Goal: Information Seeking & Learning: Check status

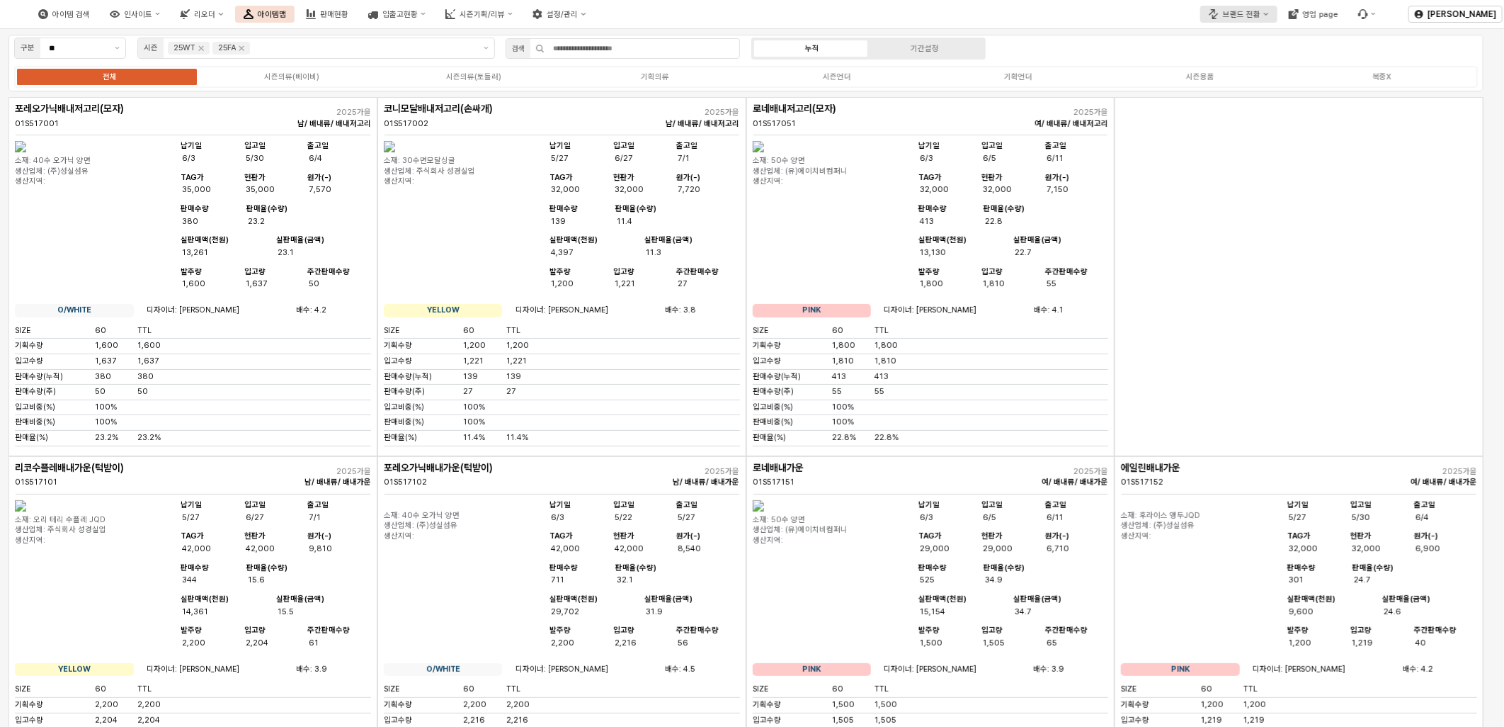
click at [1218, 13] on icon "브랜드 전환" at bounding box center [1214, 14] width 10 height 10
click at [1225, 62] on div "디즈니" at bounding box center [1257, 62] width 87 height 11
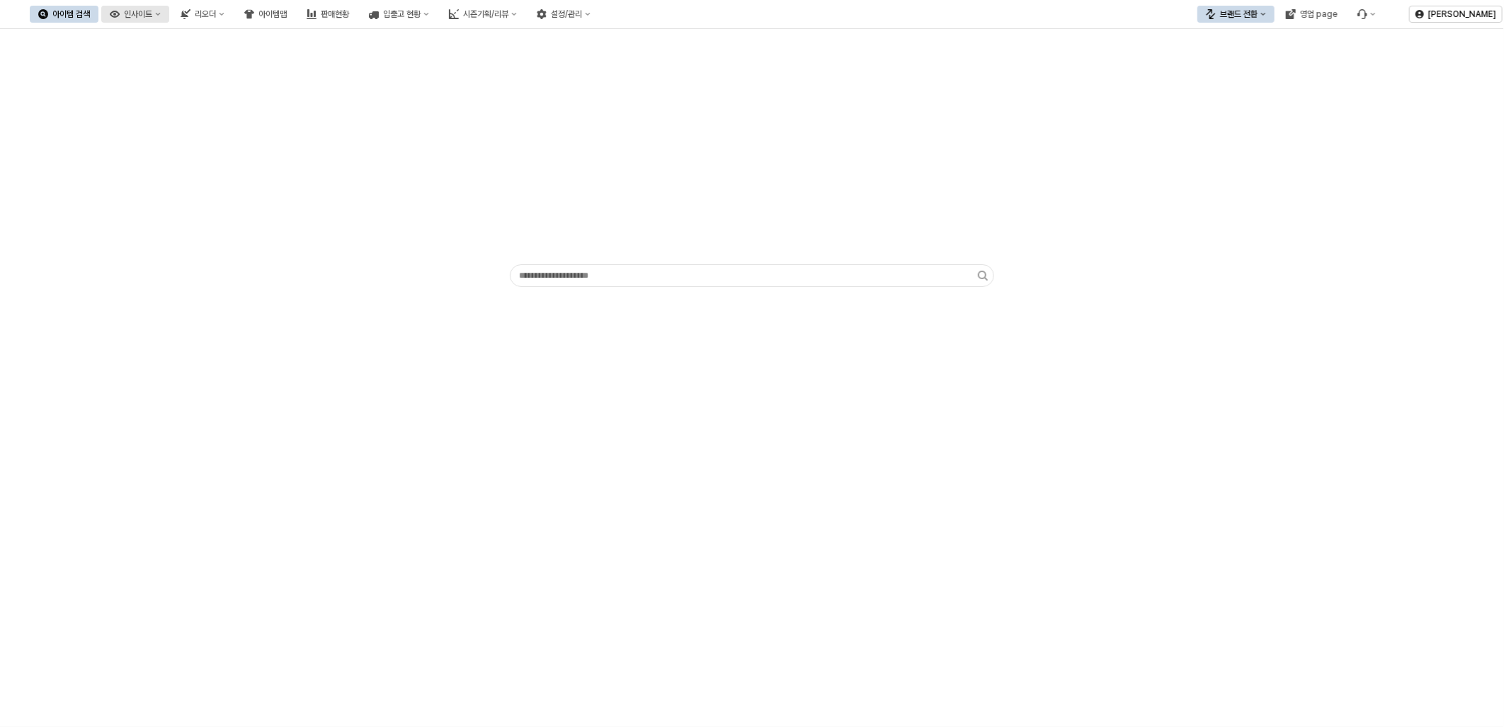
click at [152, 11] on div "인사이트" at bounding box center [138, 14] width 28 height 10
click at [212, 161] on div "판매율 - 시즌" at bounding box center [199, 159] width 75 height 11
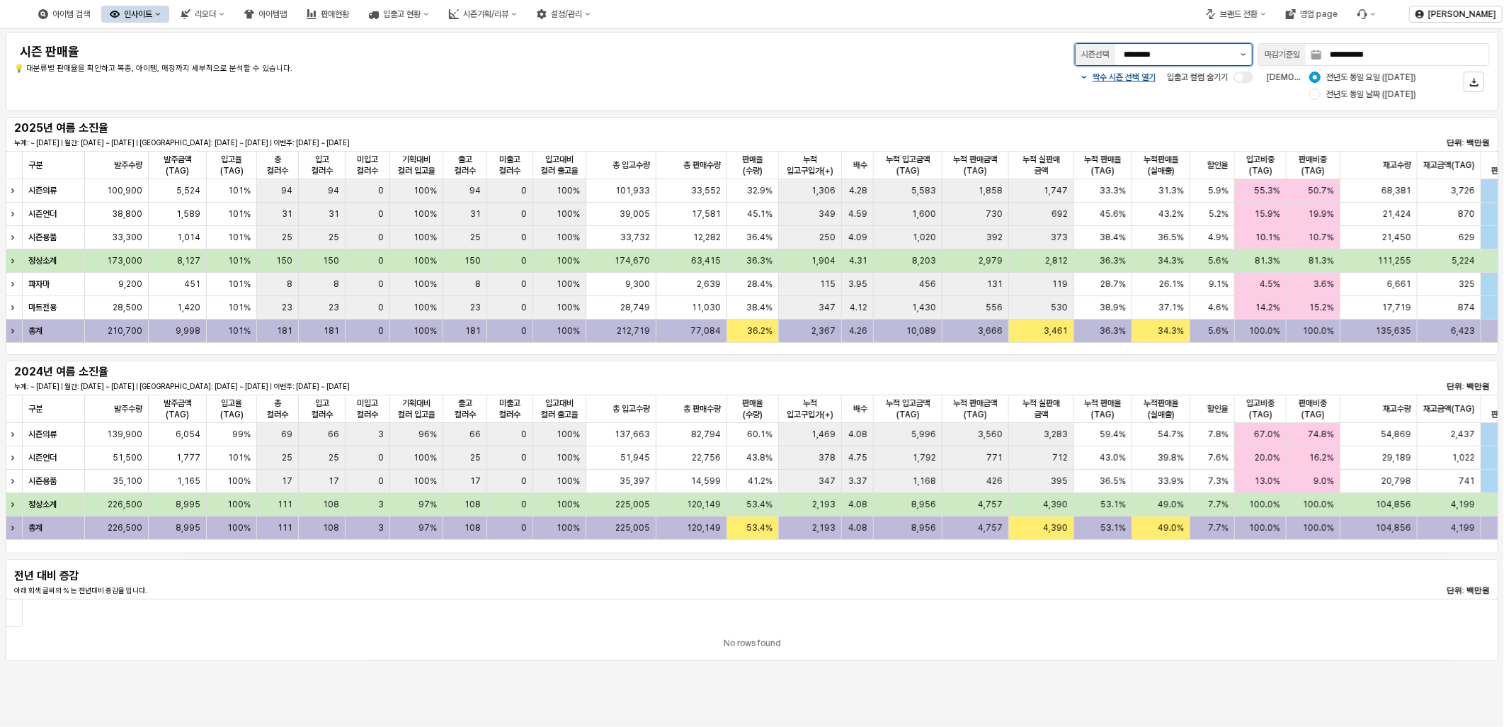
click at [1240, 53] on button "제안 사항 표시" at bounding box center [1243, 54] width 17 height 21
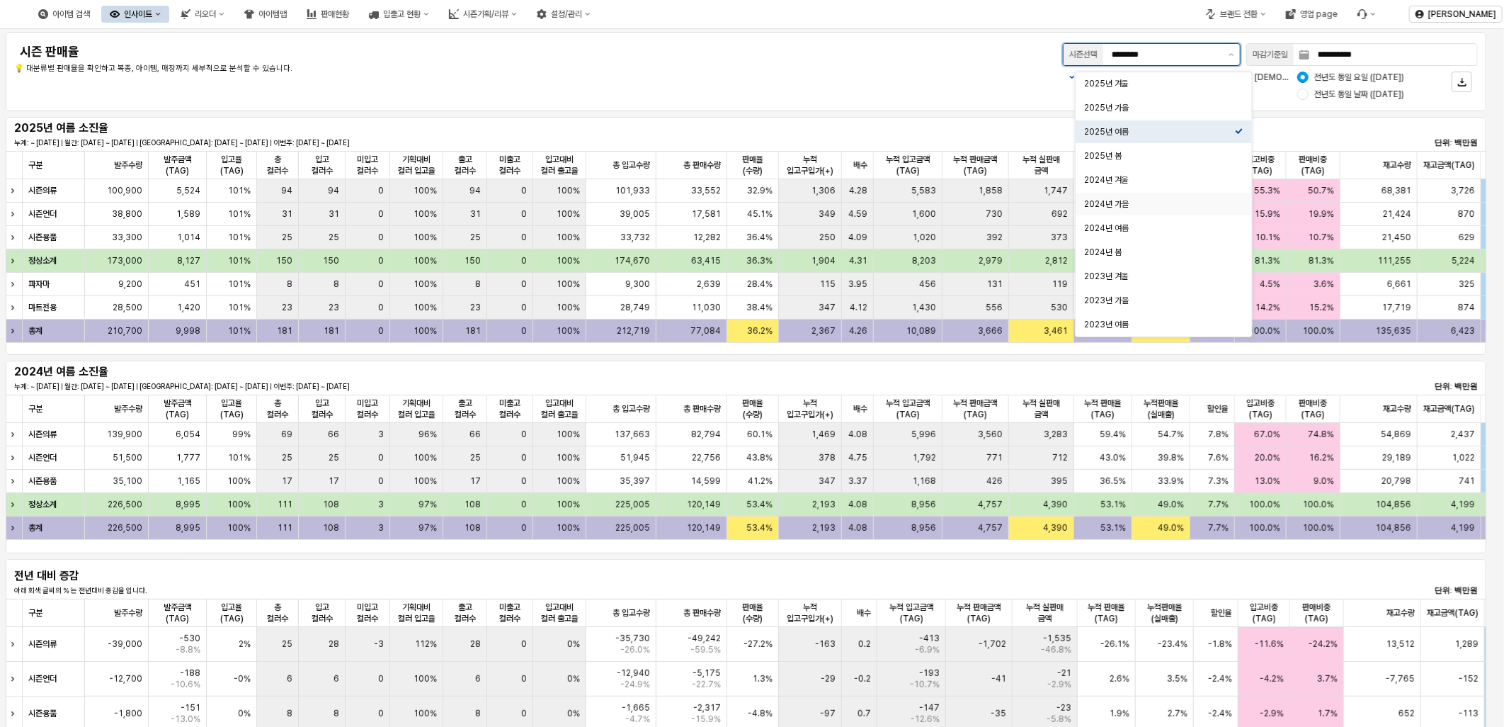
click at [1143, 198] on div "2024년 가을" at bounding box center [1159, 203] width 151 height 11
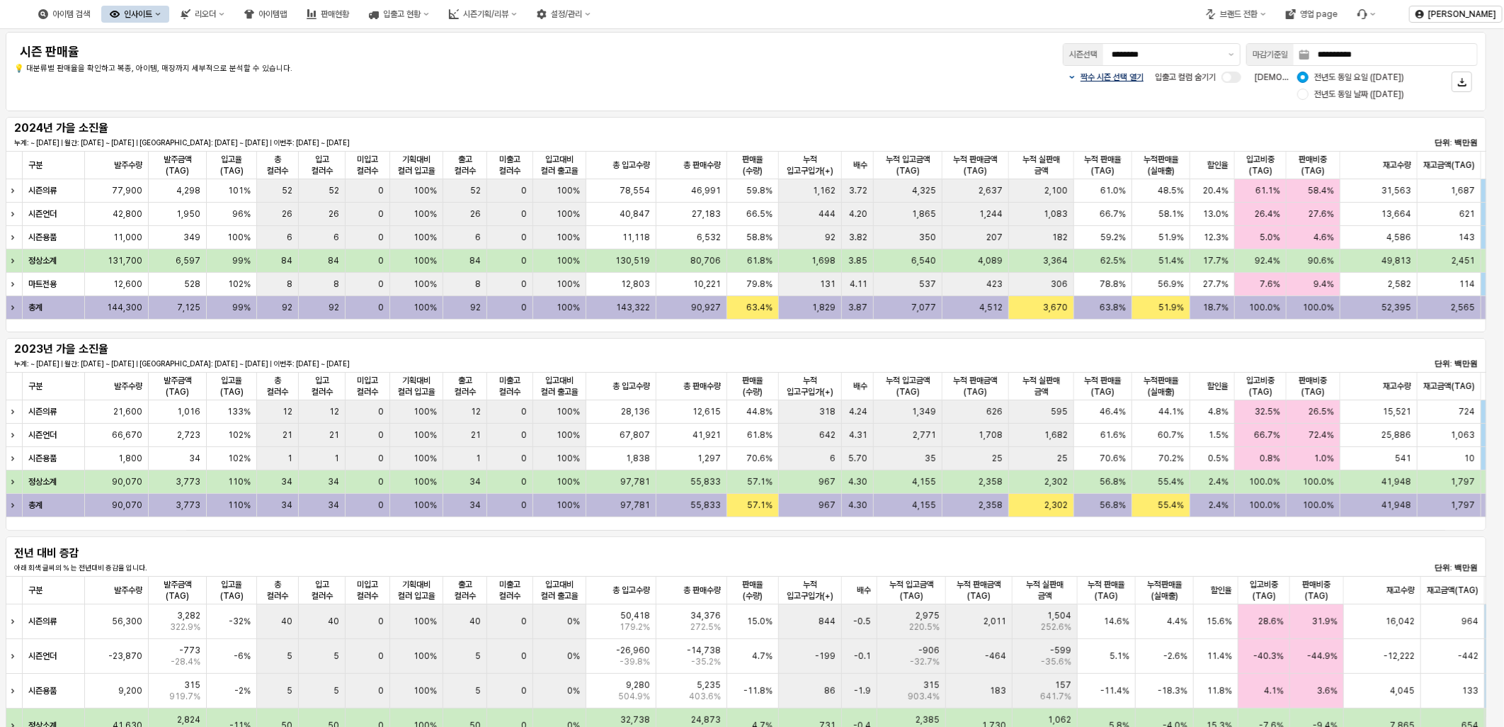
click at [1072, 79] on div "짝수 시즌 선택 열기" at bounding box center [1106, 77] width 76 height 11
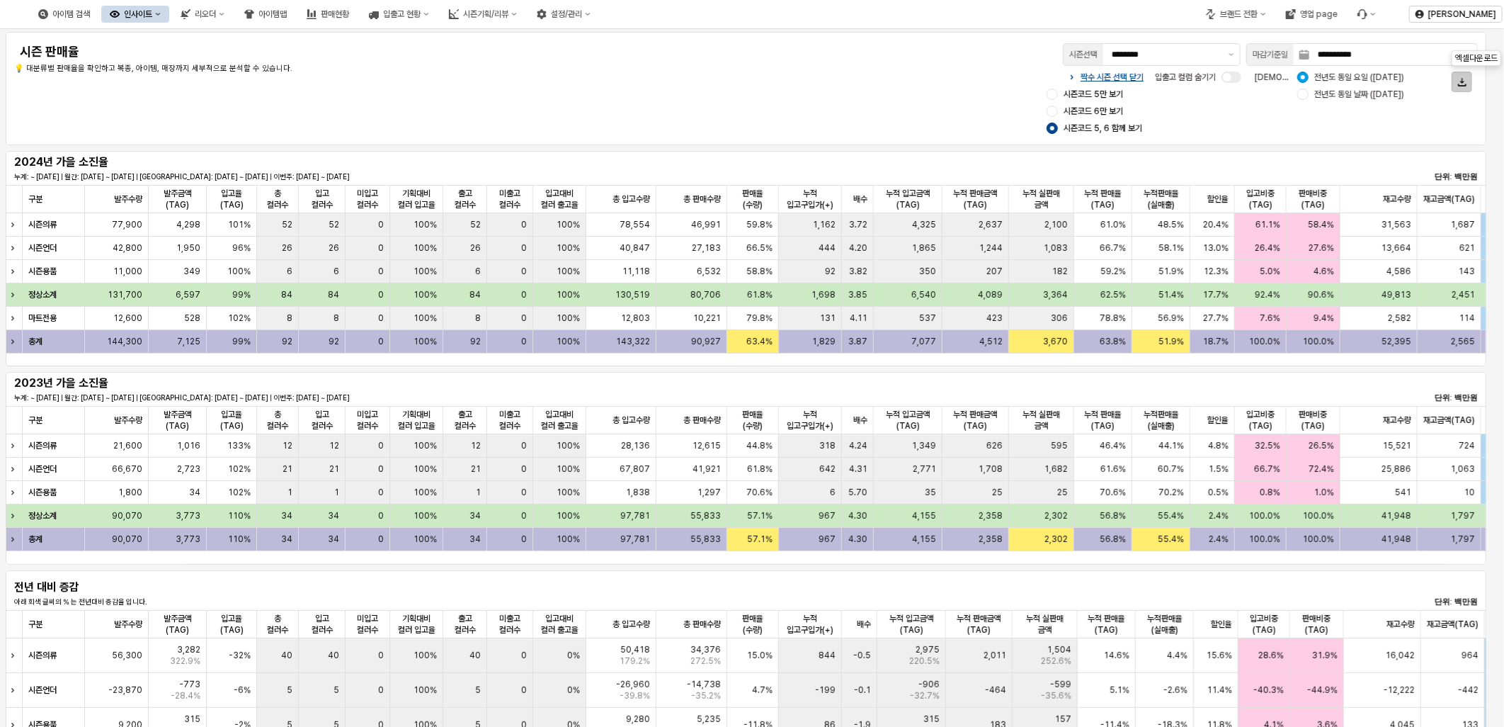
click at [1453, 84] on button "App Frame" at bounding box center [1462, 82] width 21 height 21
click at [1432, 114] on div "대분류별" at bounding box center [1433, 108] width 44 height 11
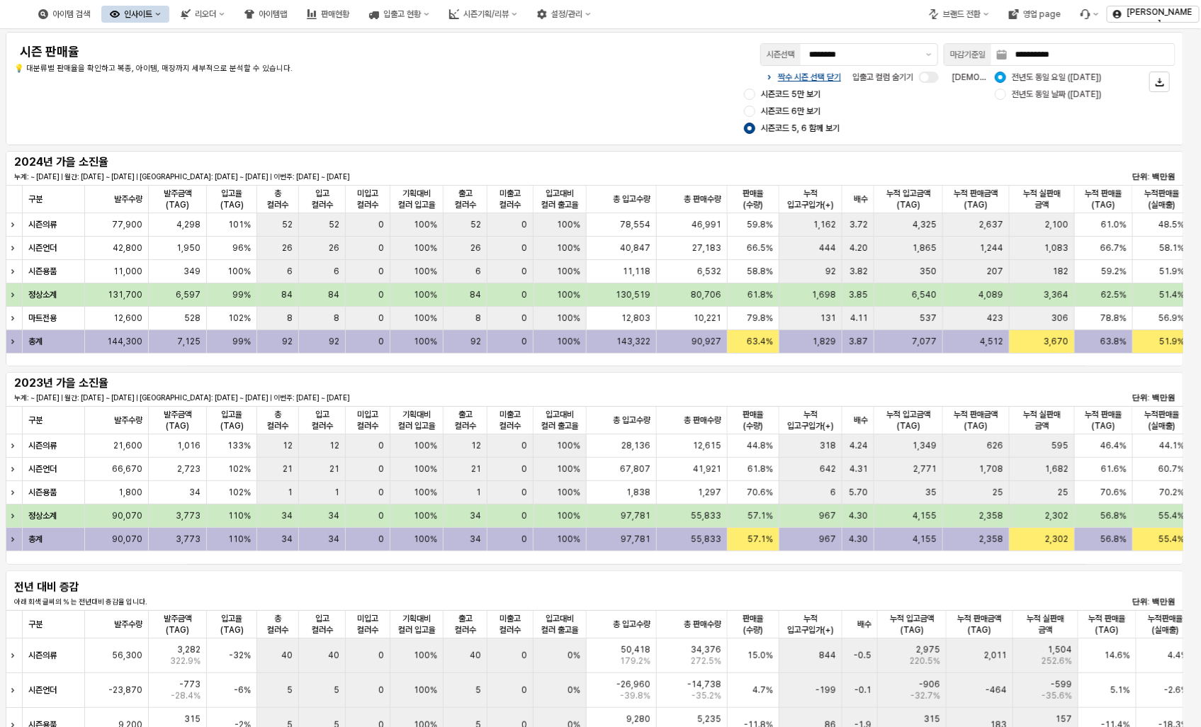
click at [1080, 133] on div "짝수 시즌 선택 닫기 시즌코드 5만 보기 시즌코드 6만 보기 시즌코드 5, 6 함께 보기 입출고 컬럼 숨기기 비교 기준: 전년도 동일 요일 (…" at bounding box center [836, 103] width 677 height 68
click at [1159, 85] on icon "App Frame" at bounding box center [1159, 85] width 8 height 3
click at [1131, 149] on div "증감대비" at bounding box center [1133, 157] width 69 height 23
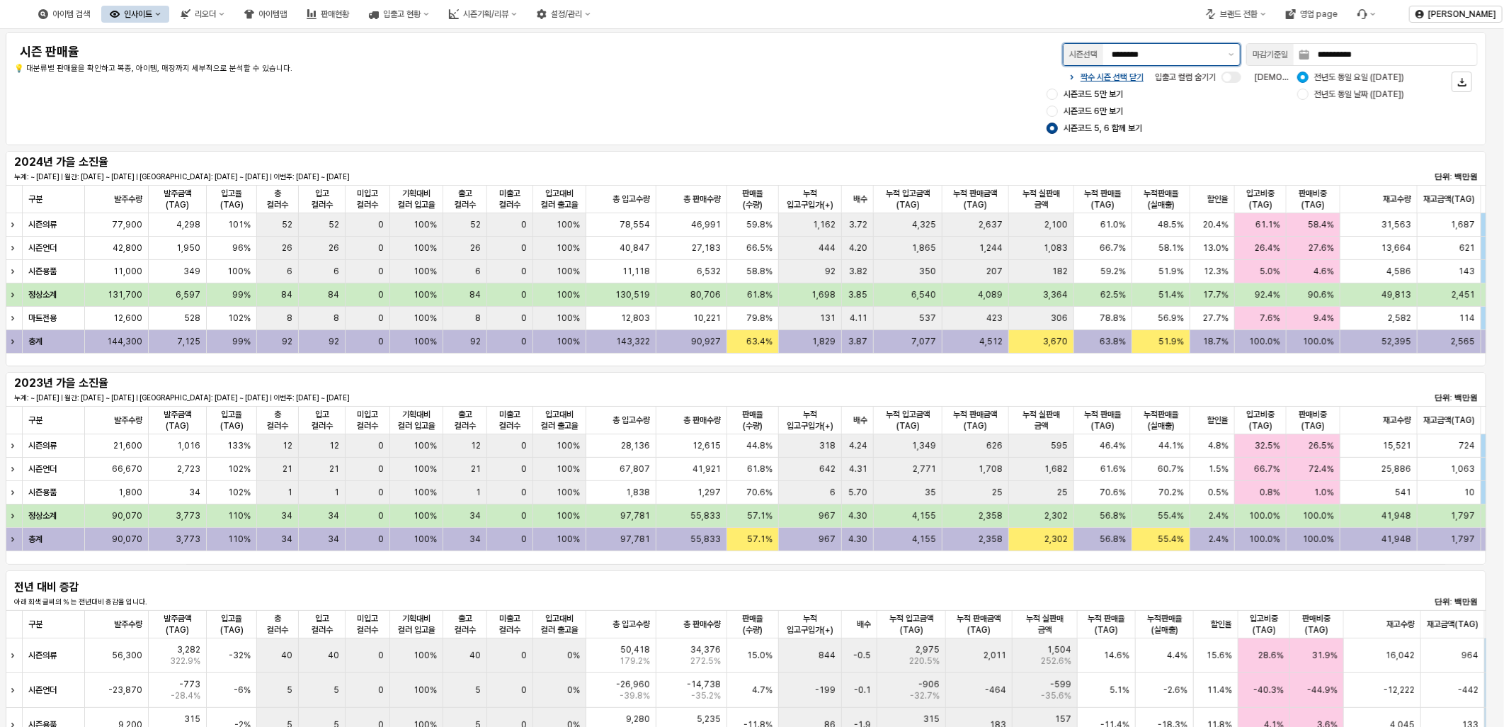
click at [1196, 51] on input "********" at bounding box center [1166, 54] width 108 height 14
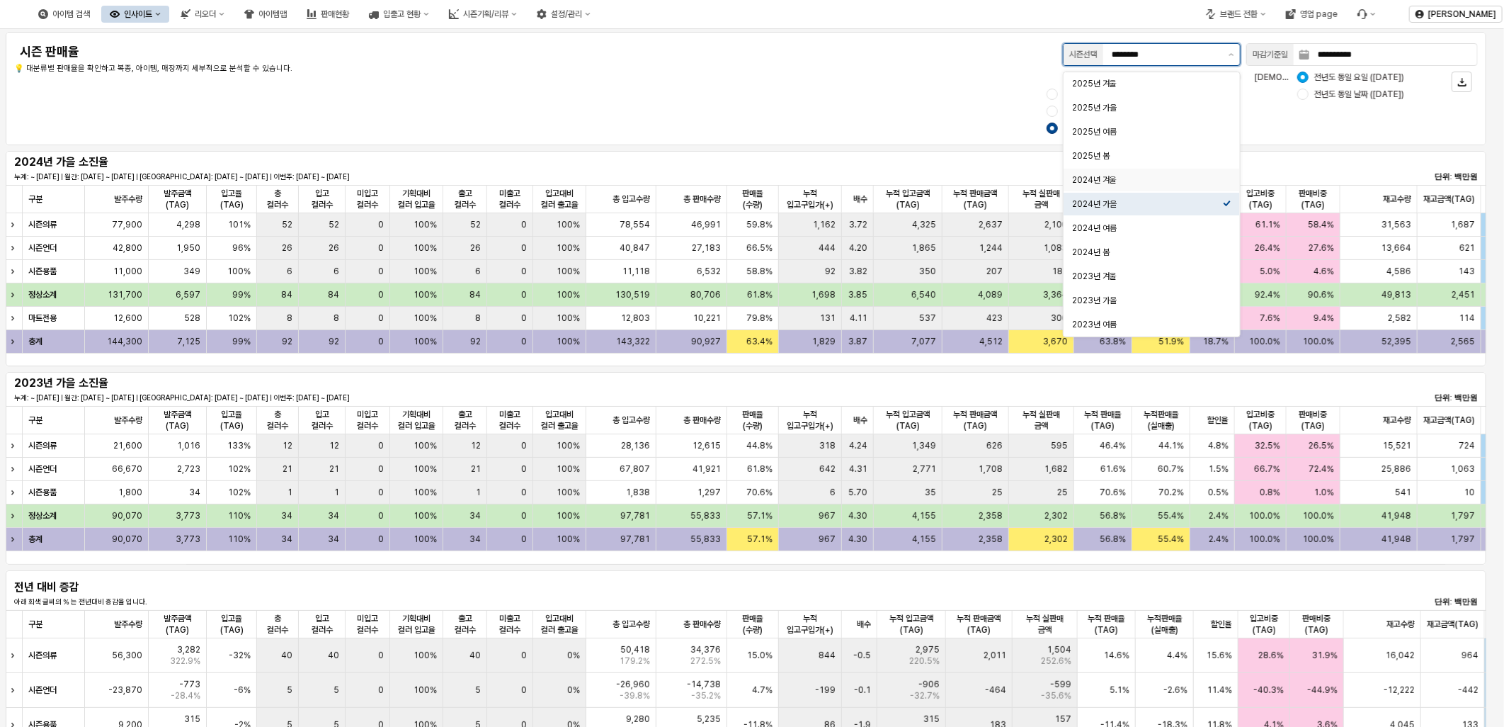
click at [1136, 186] on div "2024년 겨울" at bounding box center [1147, 180] width 151 height 14
type input "********"
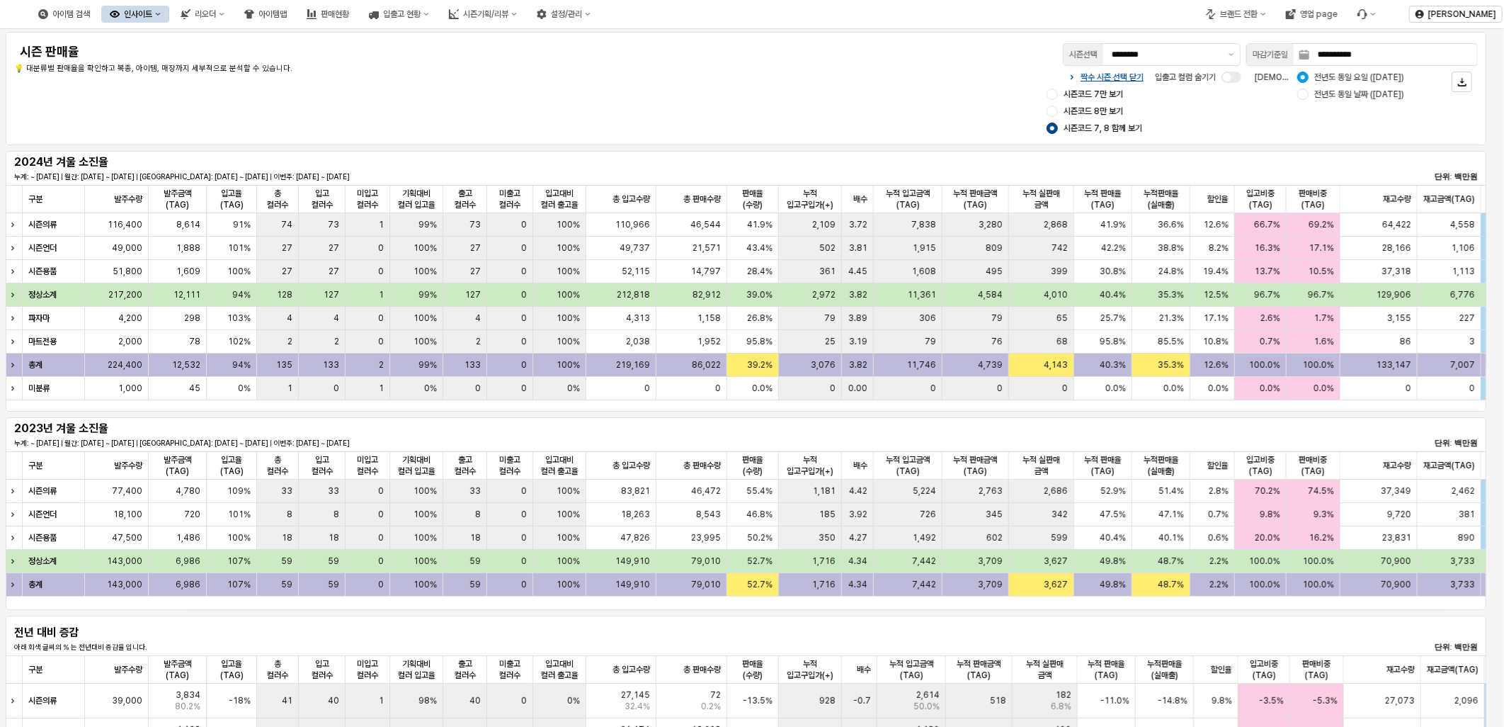
click at [1249, 116] on div "짝수 시즌 선택 닫기 시즌코드 7만 보기 시즌코드 8만 보기 시즌코드 7, 8 함께 보기 입출고 컬럼 숨기기 비교 기준: 전년도 동일 요일 (…" at bounding box center [1051, 103] width 854 height 68
click at [1462, 76] on div "App Frame" at bounding box center [1462, 81] width 8 height 19
click at [1434, 112] on span "대분류별" at bounding box center [1425, 109] width 28 height 11
click at [1461, 81] on icon "App Frame" at bounding box center [1463, 81] width 4 height 6
click at [1432, 109] on span "대분류별" at bounding box center [1425, 109] width 28 height 11
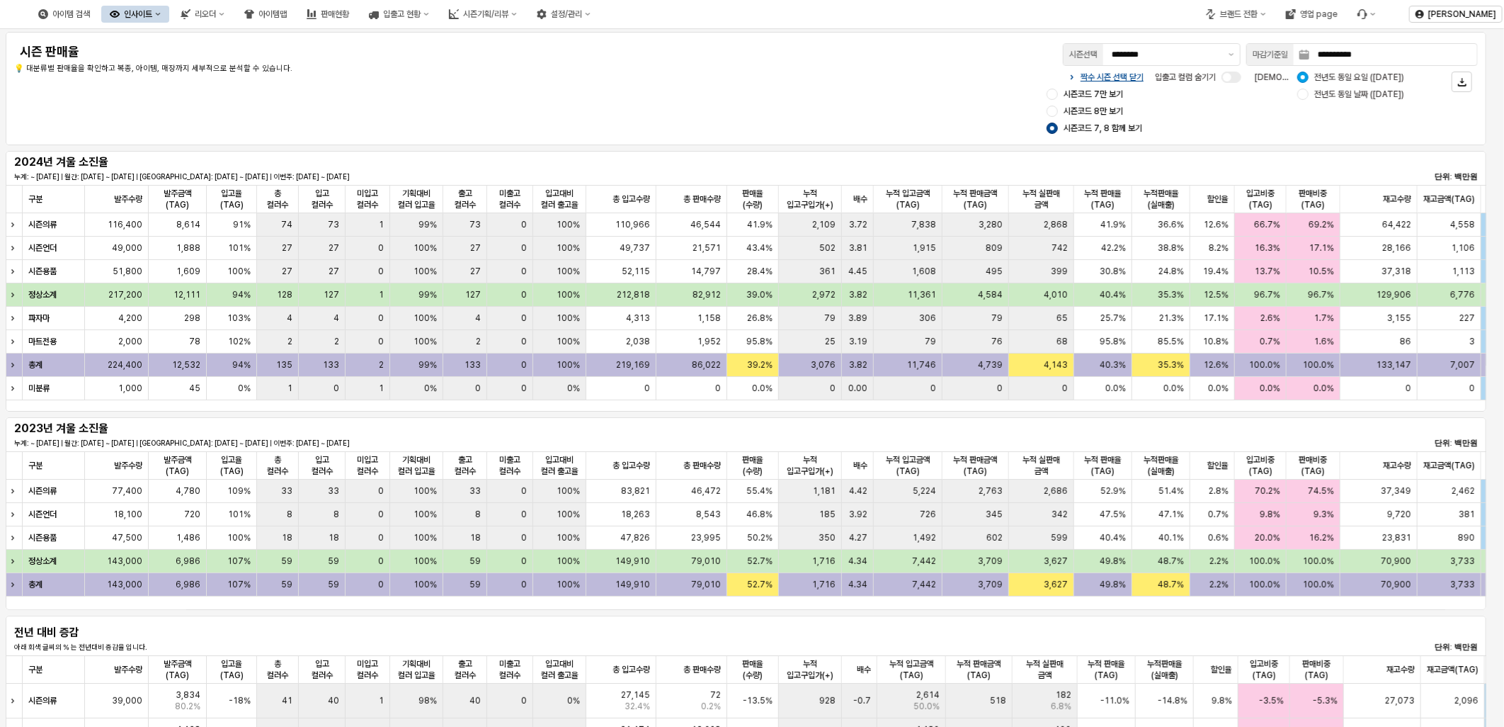
click at [1475, 87] on div "App Frame" at bounding box center [1462, 82] width 32 height 26
click at [1468, 85] on button "App Frame" at bounding box center [1462, 82] width 21 height 21
click at [1448, 106] on div "대분류별" at bounding box center [1433, 108] width 44 height 11
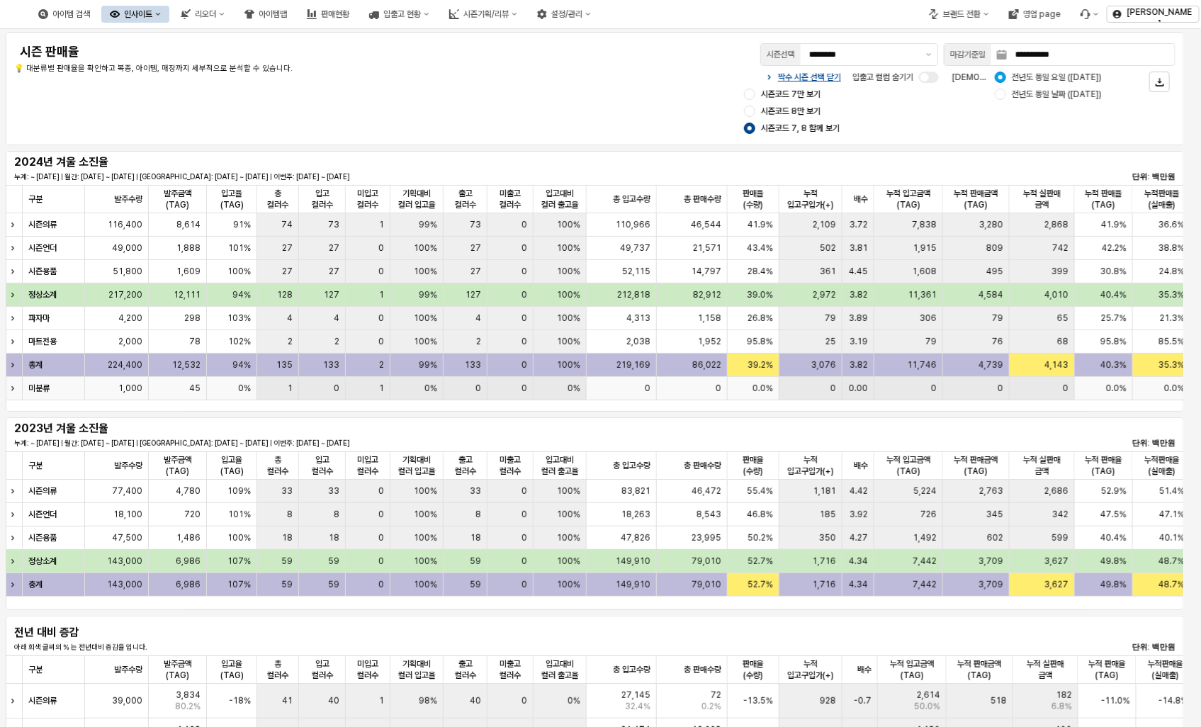
click at [64, 387] on div "미분류" at bounding box center [54, 388] width 62 height 23
click at [186, 387] on div "45" at bounding box center [178, 388] width 58 height 23
drag, startPoint x: 186, startPoint y: 387, endPoint x: 132, endPoint y: 387, distance: 54.5
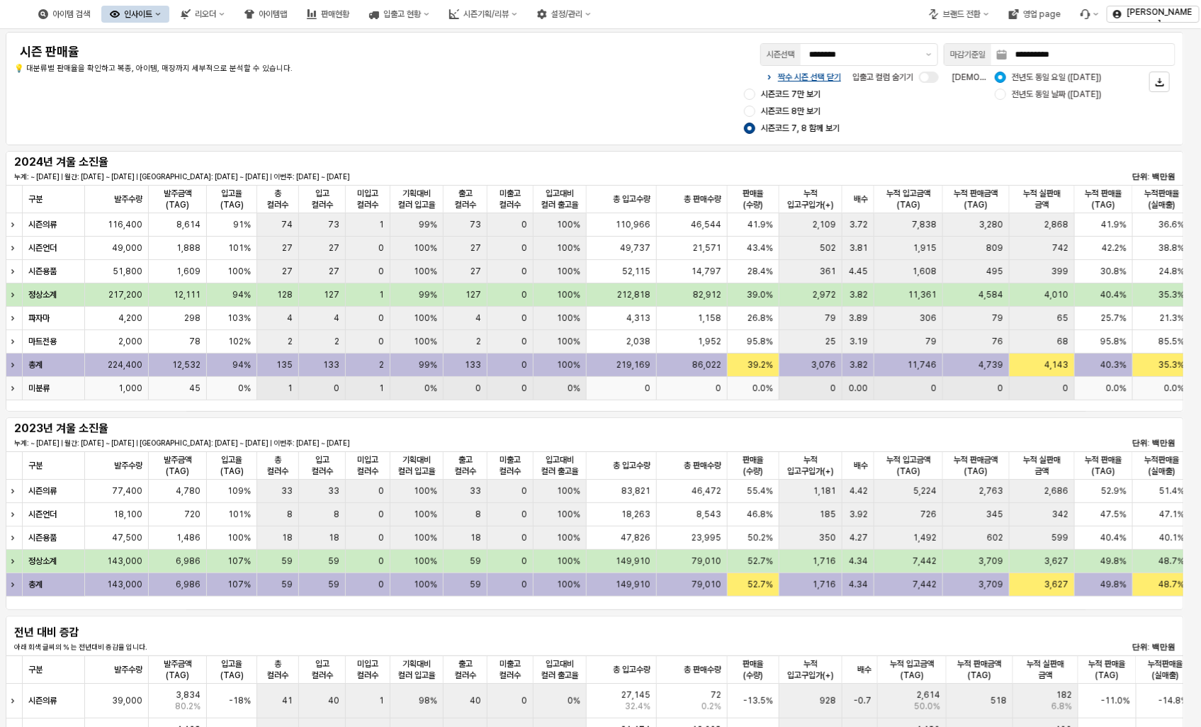
click at [132, 387] on span "1,000" at bounding box center [130, 387] width 24 height 11
drag, startPoint x: 132, startPoint y: 387, endPoint x: 64, endPoint y: 388, distance: 68.0
click at [64, 388] on div "미분류" at bounding box center [54, 388] width 62 height 23
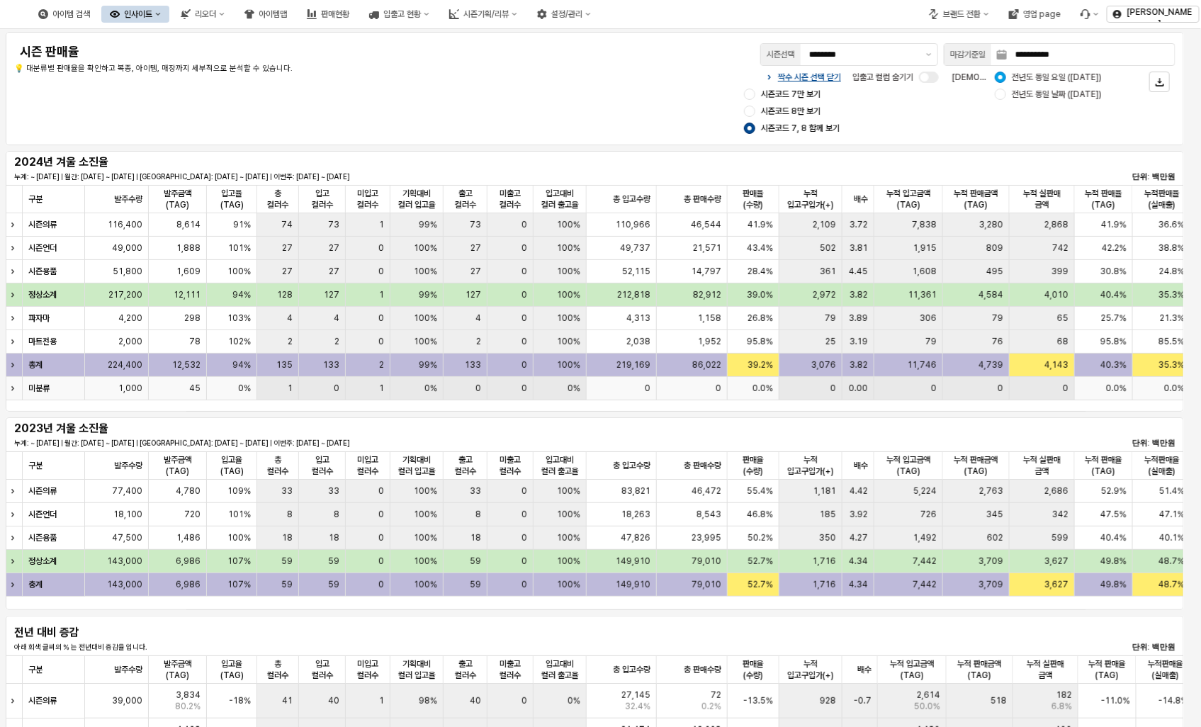
click at [11, 387] on icon "Expand row" at bounding box center [13, 388] width 6 height 6
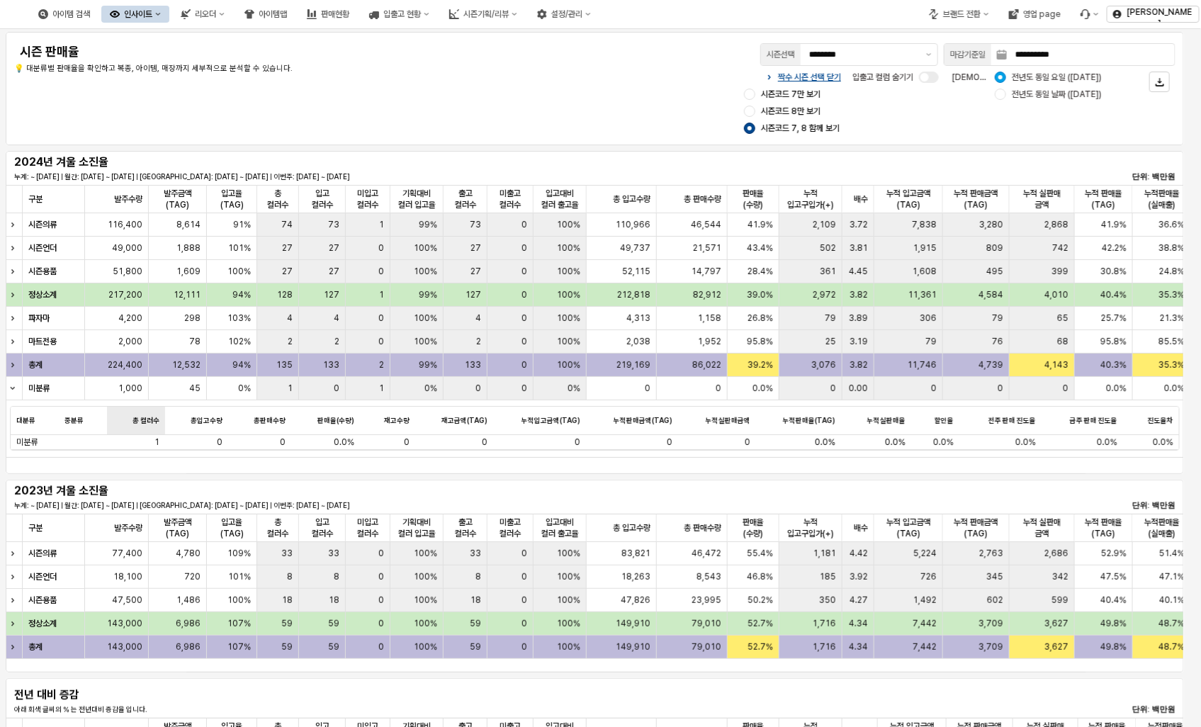
click at [154, 434] on div "총 컬러수 총 컬러수" at bounding box center [135, 421] width 57 height 28
click at [150, 447] on div "1" at bounding box center [135, 442] width 57 height 15
click at [150, 447] on div "**********" at bounding box center [600, 363] width 1201 height 727
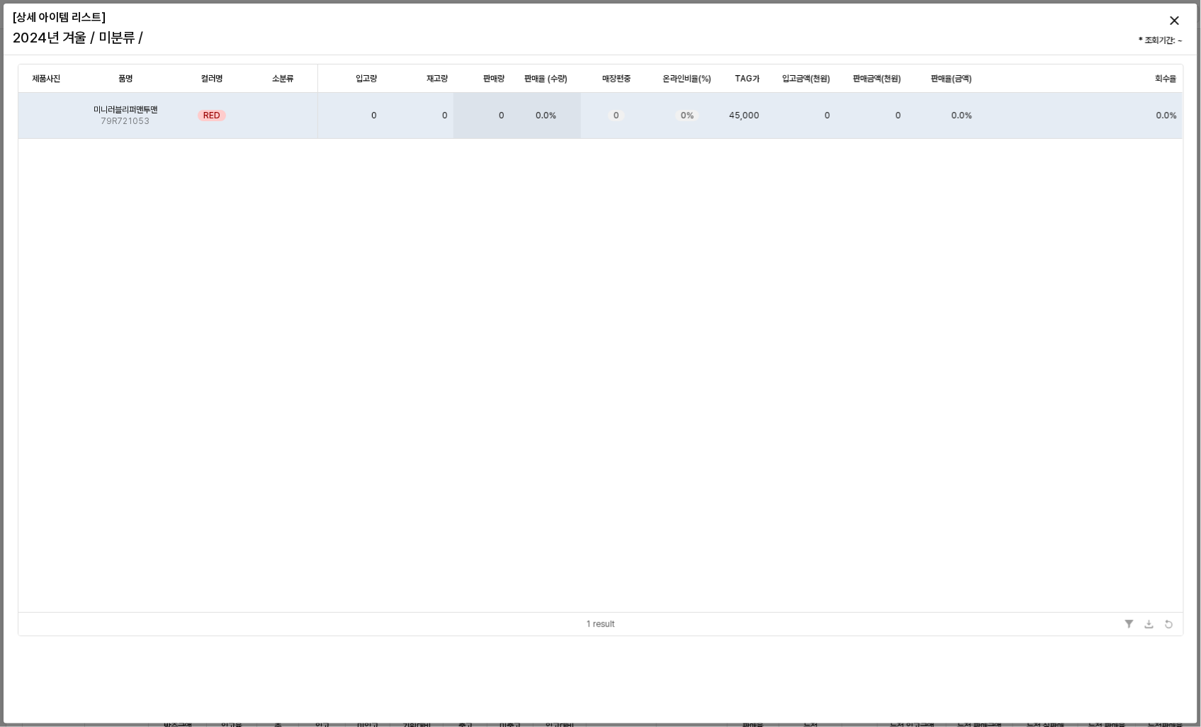
drag, startPoint x: 150, startPoint y: 447, endPoint x: 610, endPoint y: 385, distance: 463.8
click at [584, 395] on div "제품사진 제품사진 품명 품명 컬러명 컬러명 소분류 소분류 입고량 입고량 재고량 재고량 판매량 판매량 판매율 (수량) 판매율 (수량) 매장편중 …" at bounding box center [600, 338] width 1164 height 548
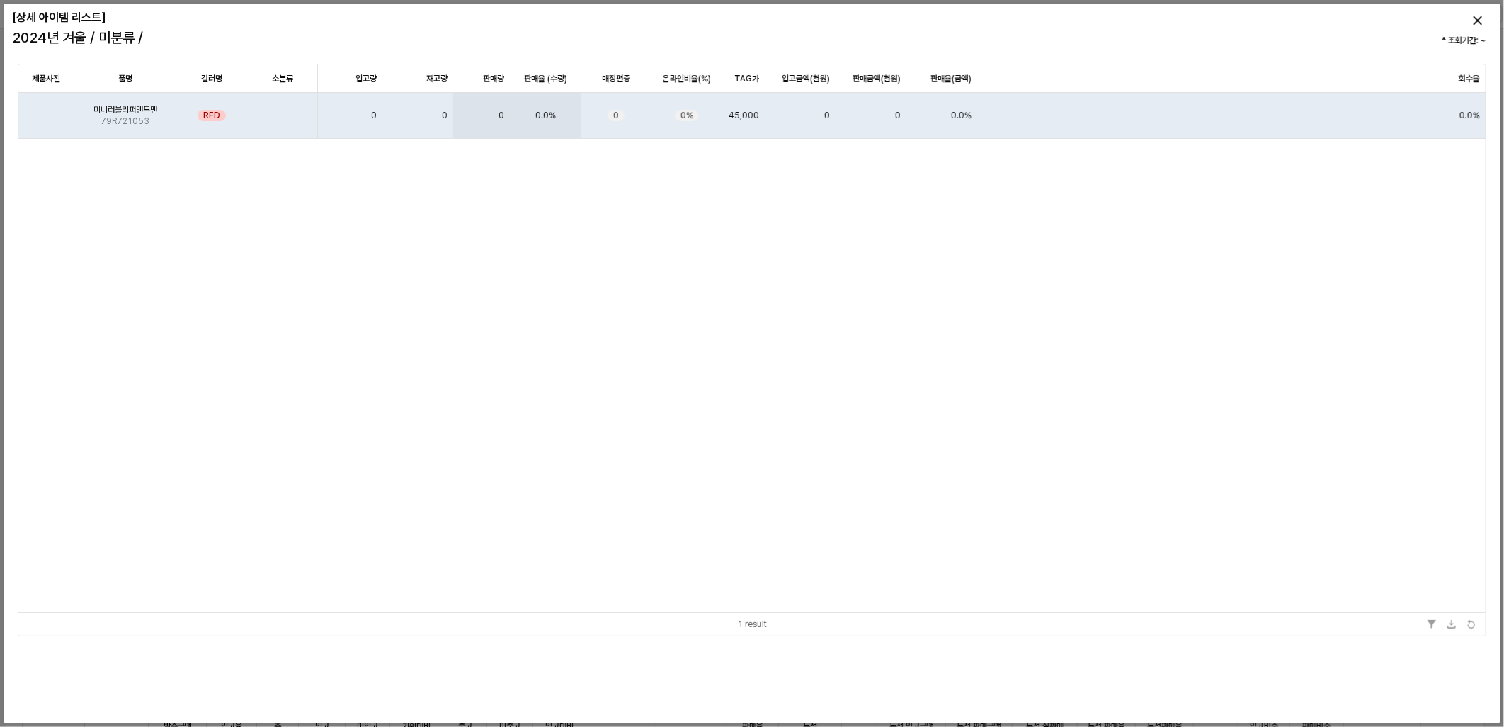
drag, startPoint x: 1067, startPoint y: 356, endPoint x: 752, endPoint y: 635, distance: 420.0
click at [1070, 360] on div "제품사진 제품사진 품명 품명 컬러명 컬러명 소분류 소분류 입고량 입고량 재고량 재고량 판매량 판매량 판매율 (수량) 판매율 (수량) 매장편중 …" at bounding box center [752, 338] width 1468 height 548
drag, startPoint x: 774, startPoint y: 625, endPoint x: 1285, endPoint y: 195, distance: 667.1
click at [860, 585] on div "제품사진 제품사진 품명 품명 컬러명 컬러명 소분류 소분류 입고량 입고량 재고량 재고량 판매량 판매량 판매율 (수량) 판매율 (수량) 매장편중 …" at bounding box center [752, 350] width 1469 height 572
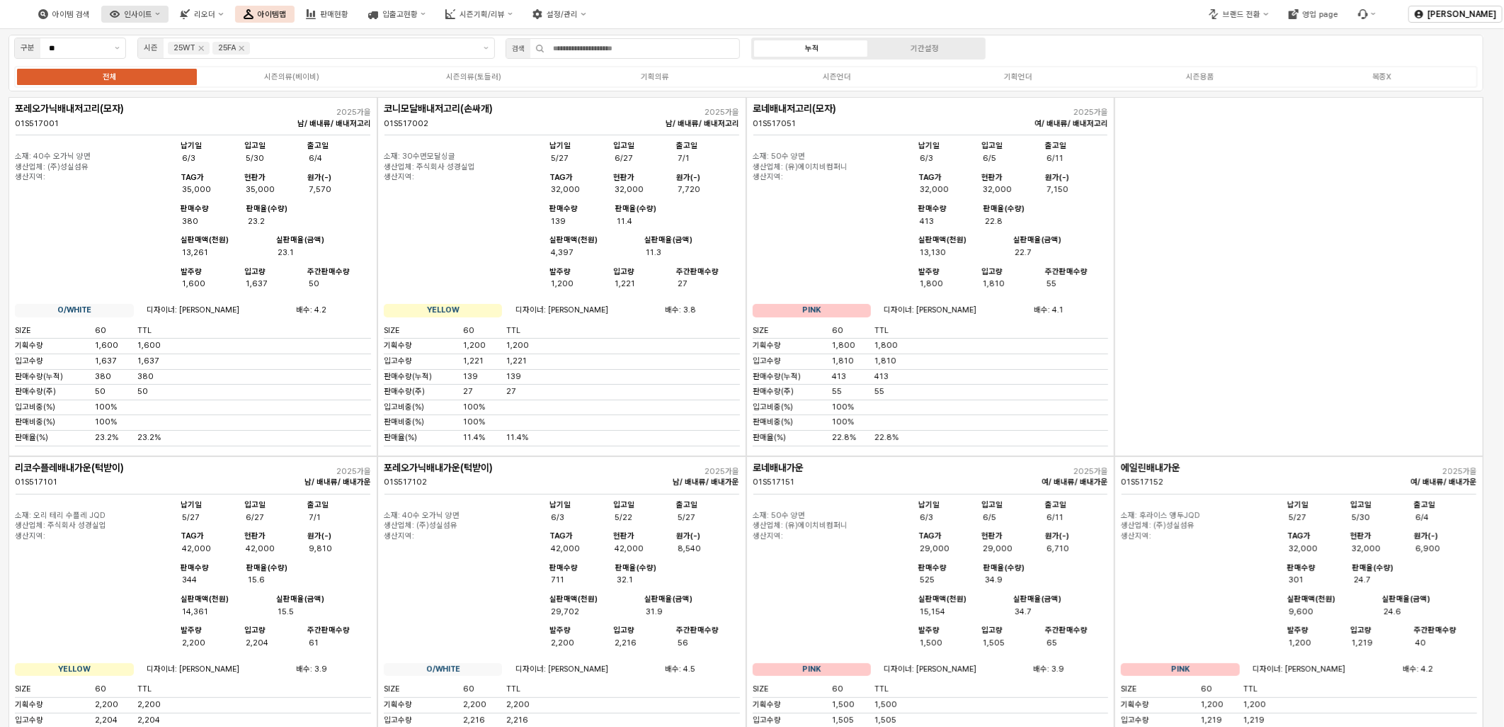
click at [152, 11] on div "인사이트" at bounding box center [138, 14] width 28 height 9
click at [1201, 10] on div "브랜드 전환 영업 page" at bounding box center [1254, 13] width 262 height 35
click at [1215, 10] on icon "브랜드 전환" at bounding box center [1213, 12] width 6 height 6
click at [1233, 62] on div "디즈니" at bounding box center [1257, 62] width 87 height 11
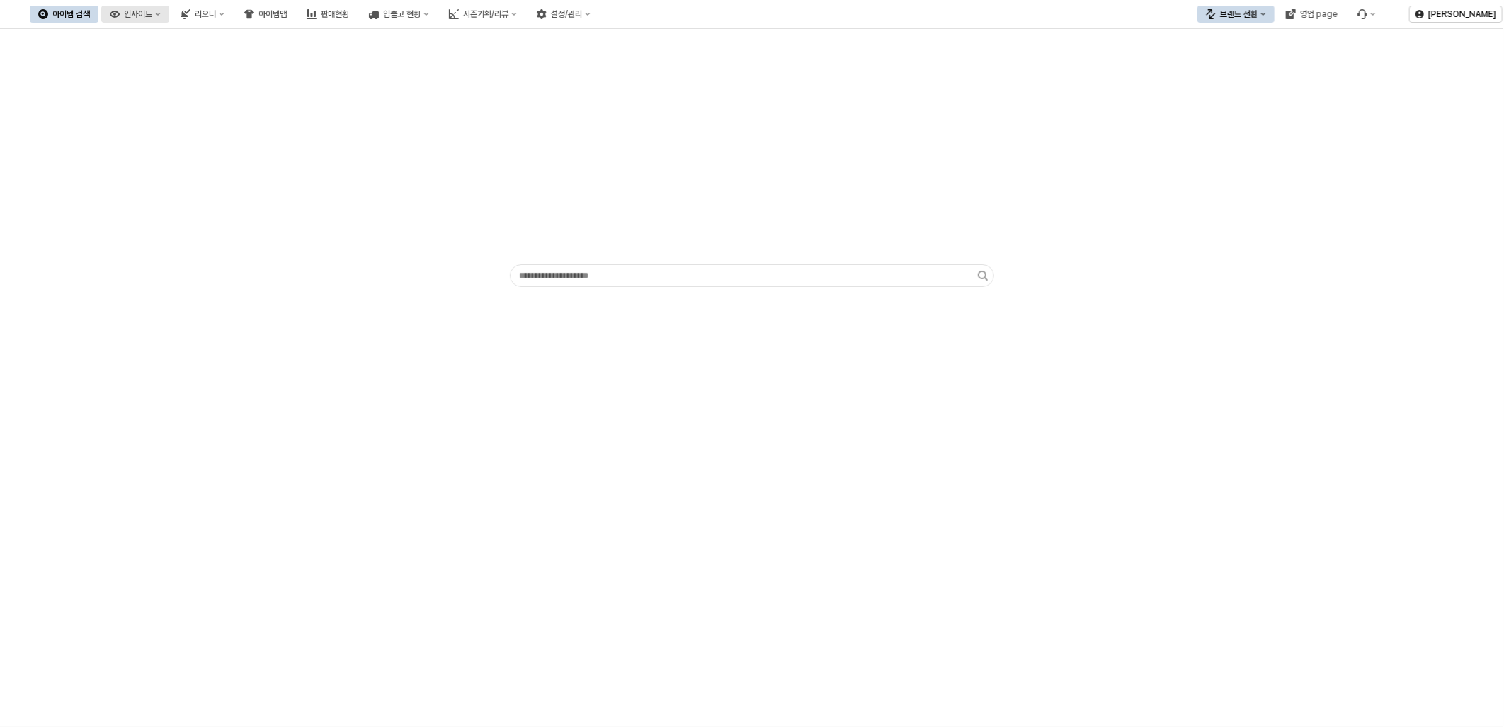
click at [169, 16] on button "인사이트" at bounding box center [135, 14] width 68 height 17
click at [191, 154] on div "판매율 - 시즌" at bounding box center [199, 159] width 75 height 11
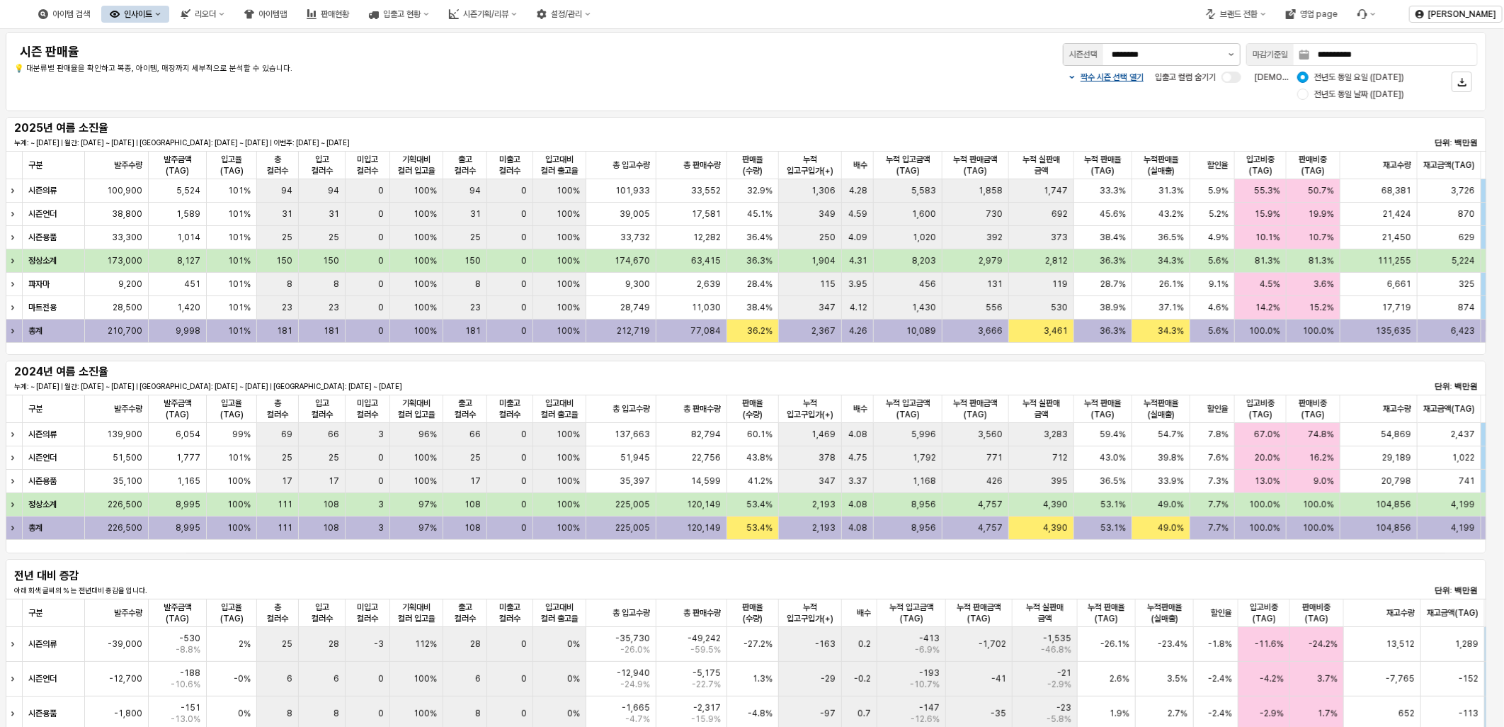
click at [1242, 58] on div "시즌선택 ********" at bounding box center [1151, 54] width 189 height 28
click at [1234, 58] on button "제안 사항 표시" at bounding box center [1231, 54] width 17 height 21
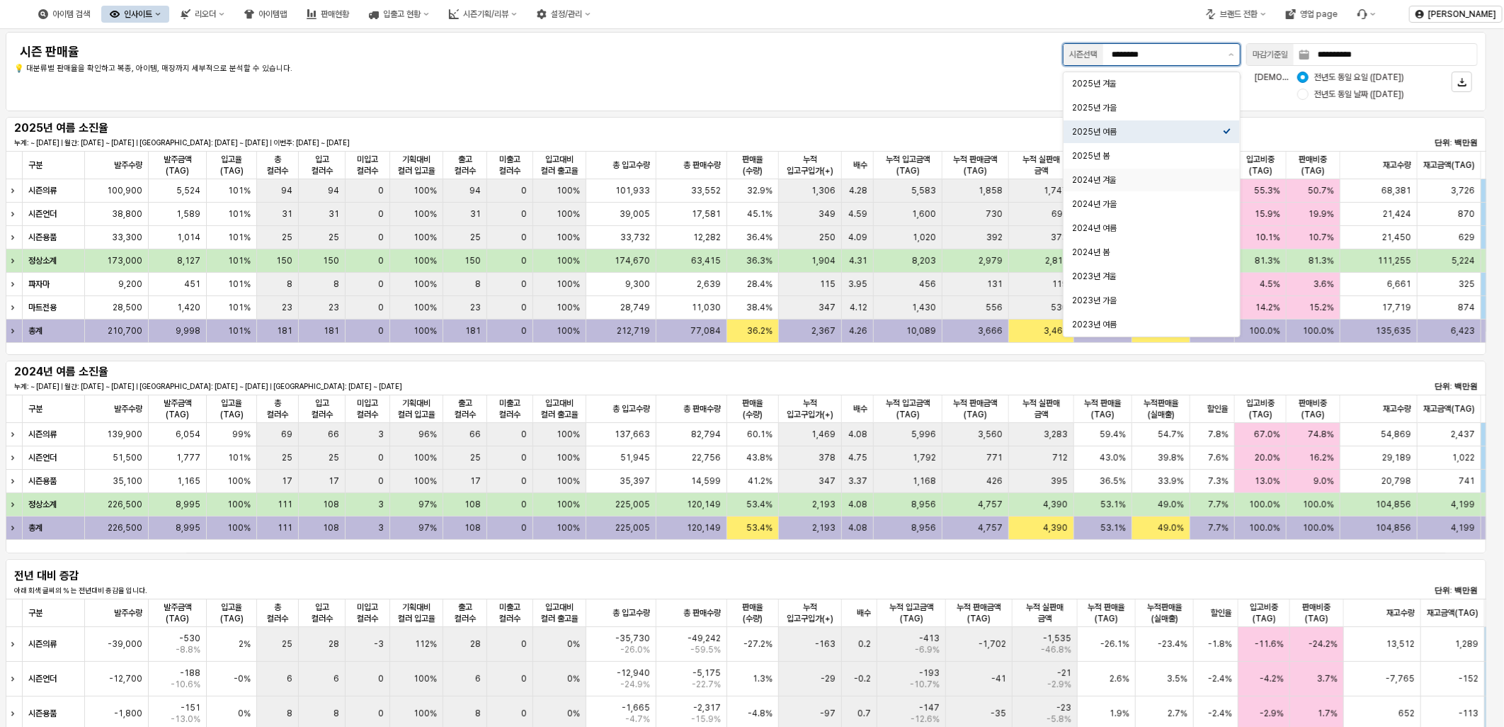
click at [1152, 183] on div "2024년 겨울" at bounding box center [1147, 179] width 151 height 11
type input "********"
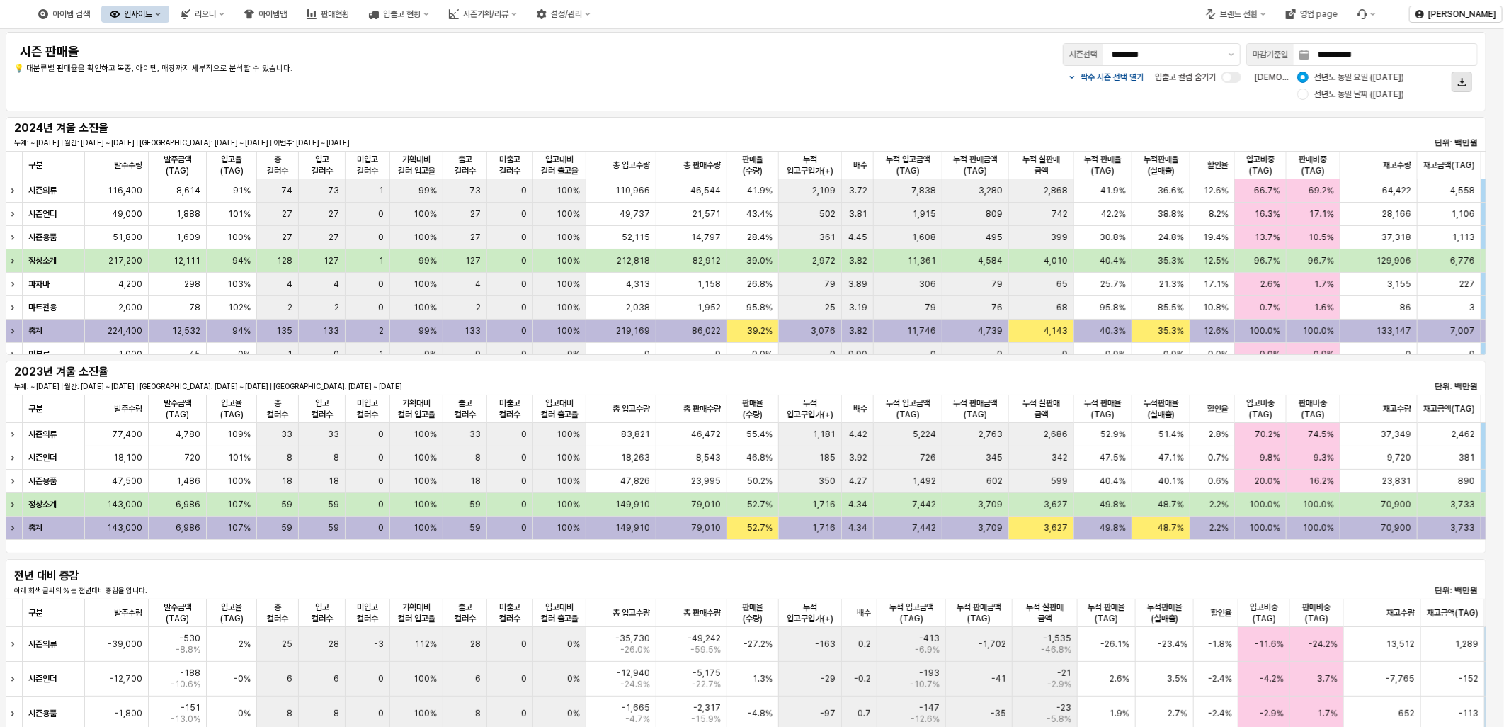
click at [1464, 79] on icon "App Frame" at bounding box center [1462, 82] width 8 height 8
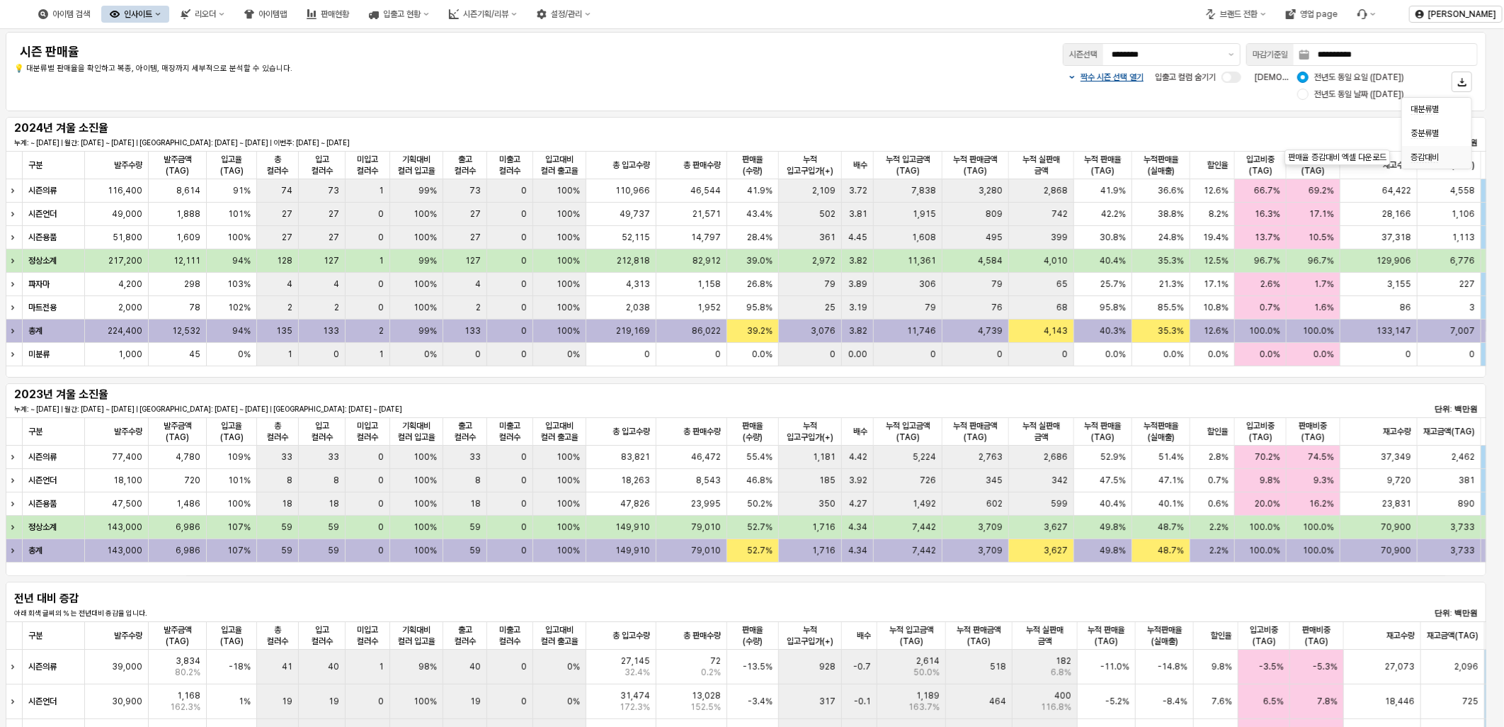
click at [1439, 160] on span "증감대비" at bounding box center [1425, 157] width 28 height 11
click at [1121, 73] on p "짝수 시즌 선택 열기" at bounding box center [1112, 77] width 63 height 11
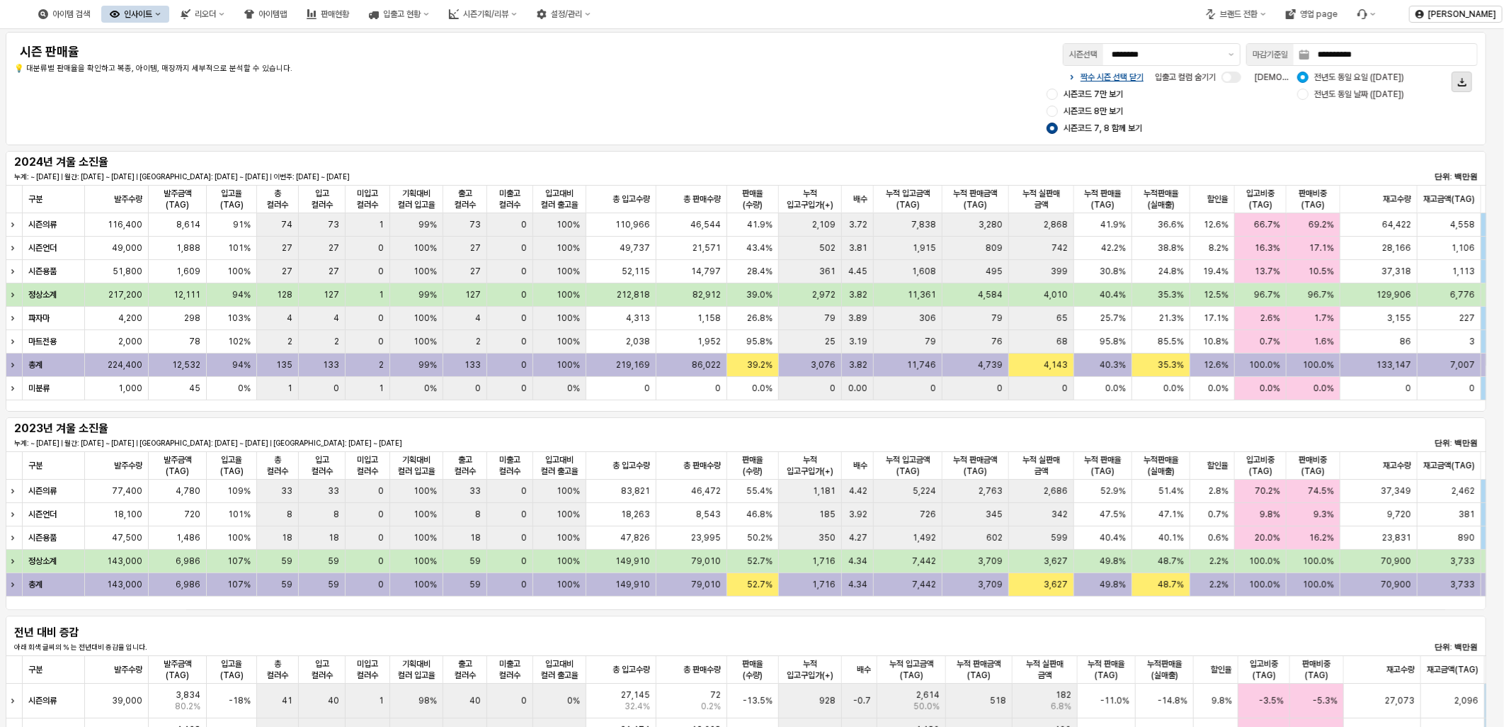
click at [1461, 79] on icon "App Frame" at bounding box center [1462, 82] width 8 height 8
click at [1419, 154] on span "증감대비" at bounding box center [1425, 157] width 28 height 11
click at [1466, 78] on icon "App Frame" at bounding box center [1462, 82] width 8 height 8
click at [1443, 154] on div "증감대비" at bounding box center [1433, 157] width 44 height 11
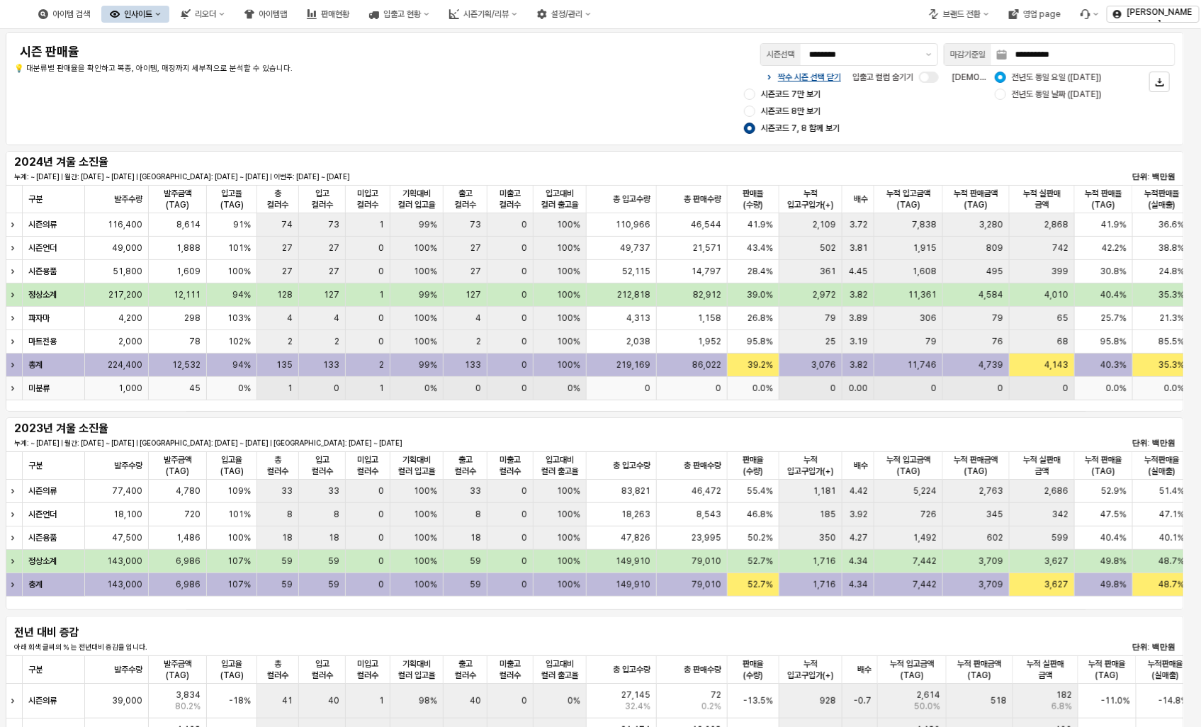
click at [752, 381] on div "0.0%" at bounding box center [753, 388] width 52 height 23
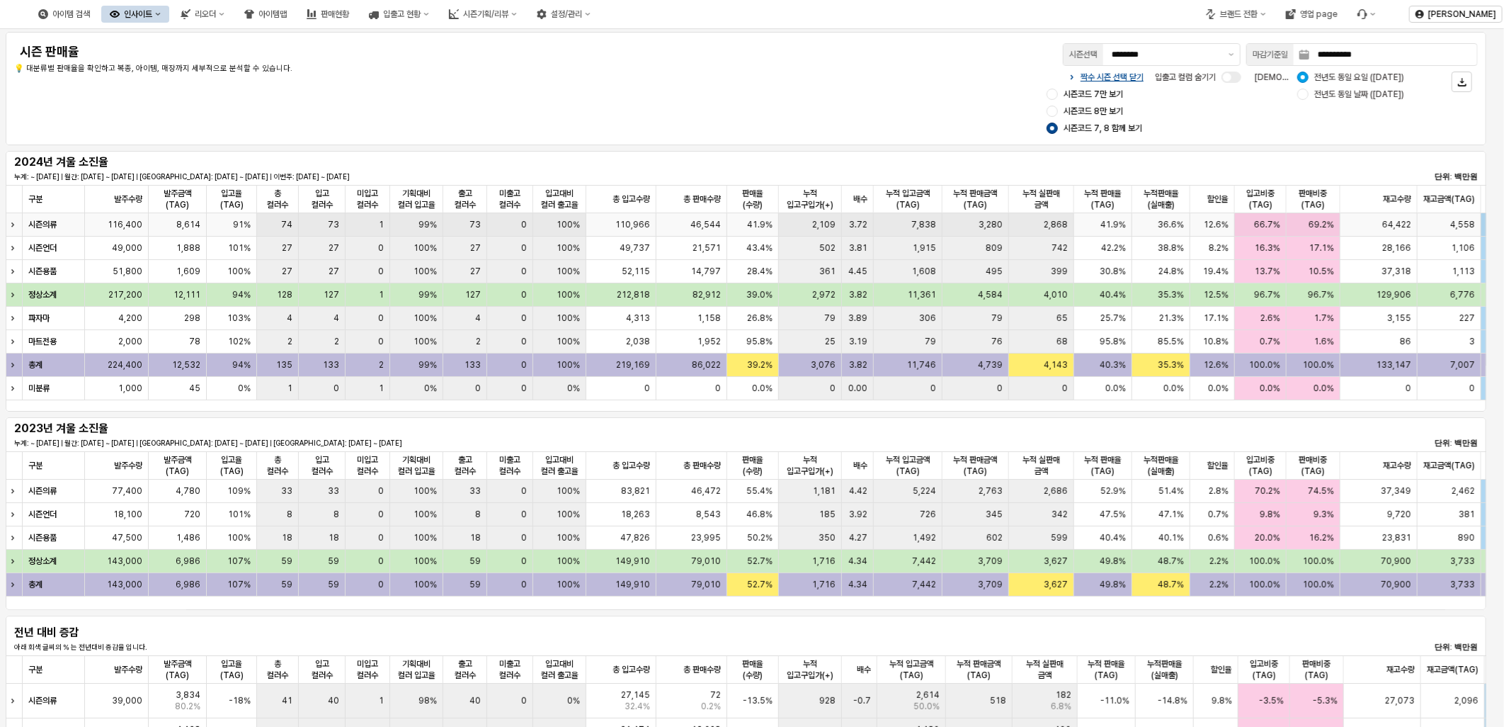
click at [186, 228] on span "8,614" at bounding box center [188, 224] width 24 height 11
drag, startPoint x: 169, startPoint y: 221, endPoint x: 206, endPoint y: 217, distance: 37.8
click at [206, 217] on div "시즌의류 116,400 8,614 91% 74 73 1 99% 73 0 100% 110,966 46,544 41.9% 2,109 3.72 7,…" at bounding box center [1093, 224] width 2174 height 23
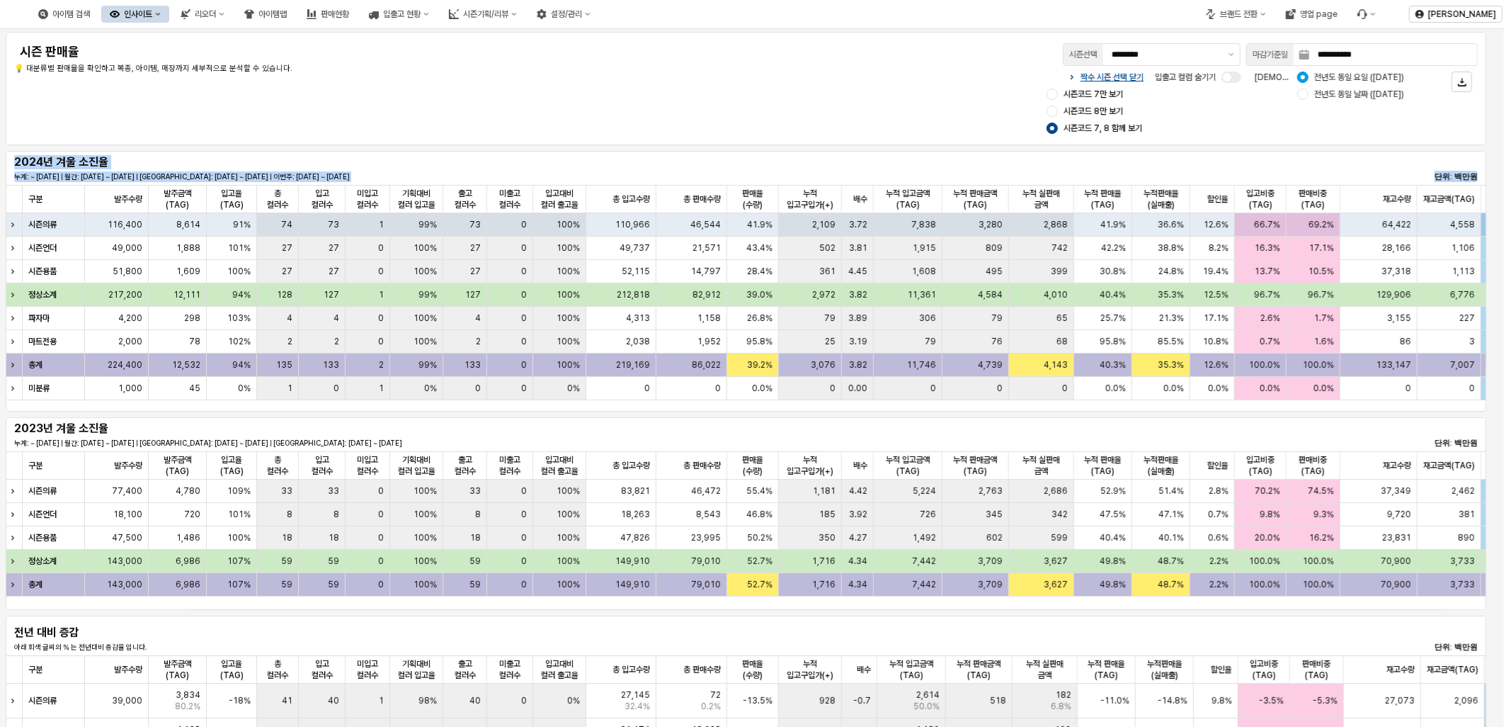
drag, startPoint x: 1475, startPoint y: 179, endPoint x: 1431, endPoint y: 170, distance: 44.9
click at [1431, 170] on div "2024년 겨울 소진율 누계: ~ 2025-08-19 | 월간: 2025-08-01 ~ 2025-08-19 | 지난주: 2025-08-06 ~…" at bounding box center [746, 168] width 1464 height 28
drag, startPoint x: 1431, startPoint y: 170, endPoint x: 1238, endPoint y: 172, distance: 193.4
click at [1240, 172] on div "2024년 겨울 소진율 누계: ~ 2025-08-19 | 월간: 2025-08-01 ~ 2025-08-19 | 지난주: 2025-08-06 ~…" at bounding box center [746, 168] width 1464 height 28
